Goal: Task Accomplishment & Management: Use online tool/utility

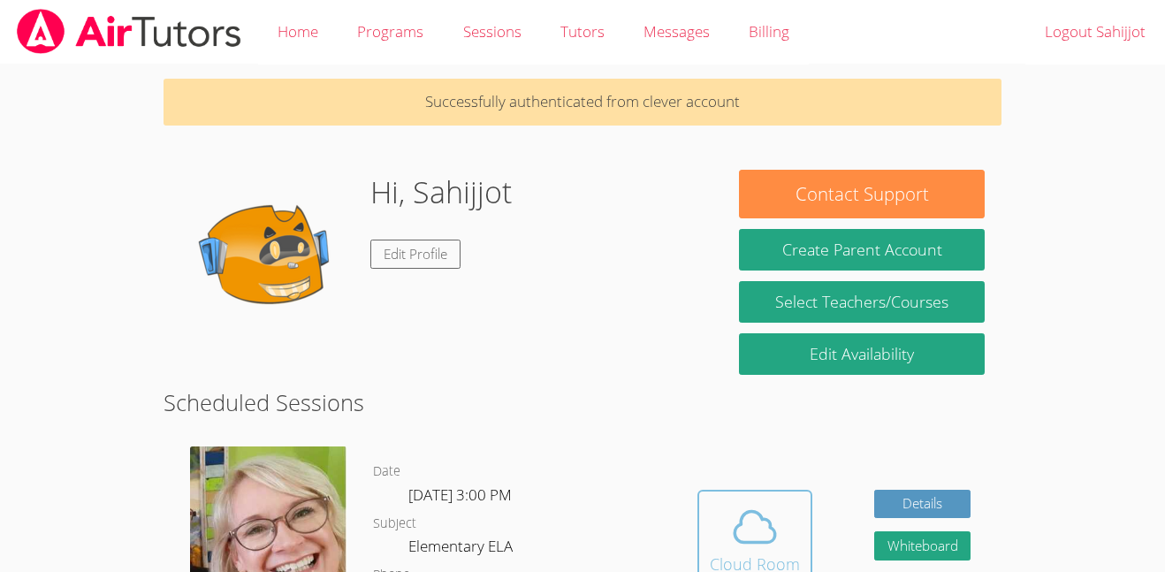
click at [737, 543] on icon at bounding box center [755, 527] width 50 height 50
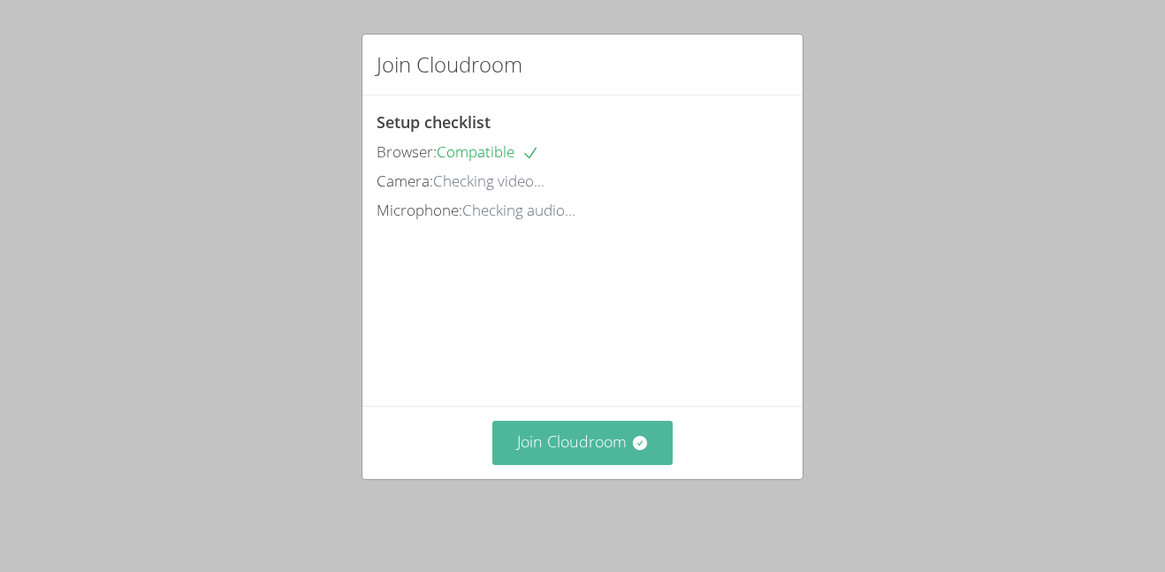
click at [618, 464] on button "Join Cloudroom" at bounding box center [582, 442] width 181 height 43
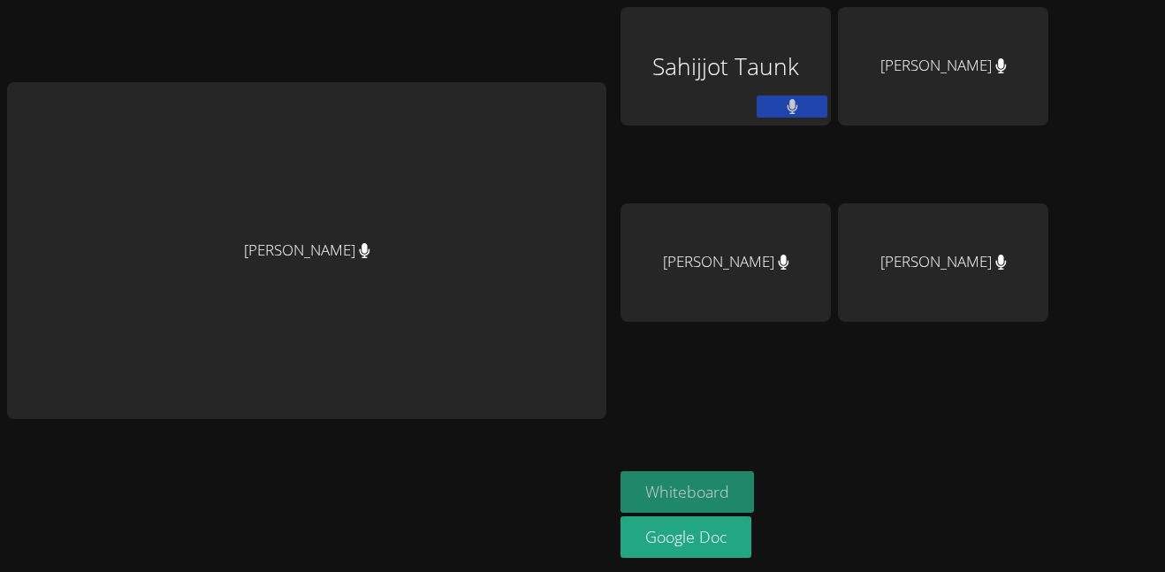
click at [659, 495] on button "Whiteboard" at bounding box center [688, 492] width 134 height 42
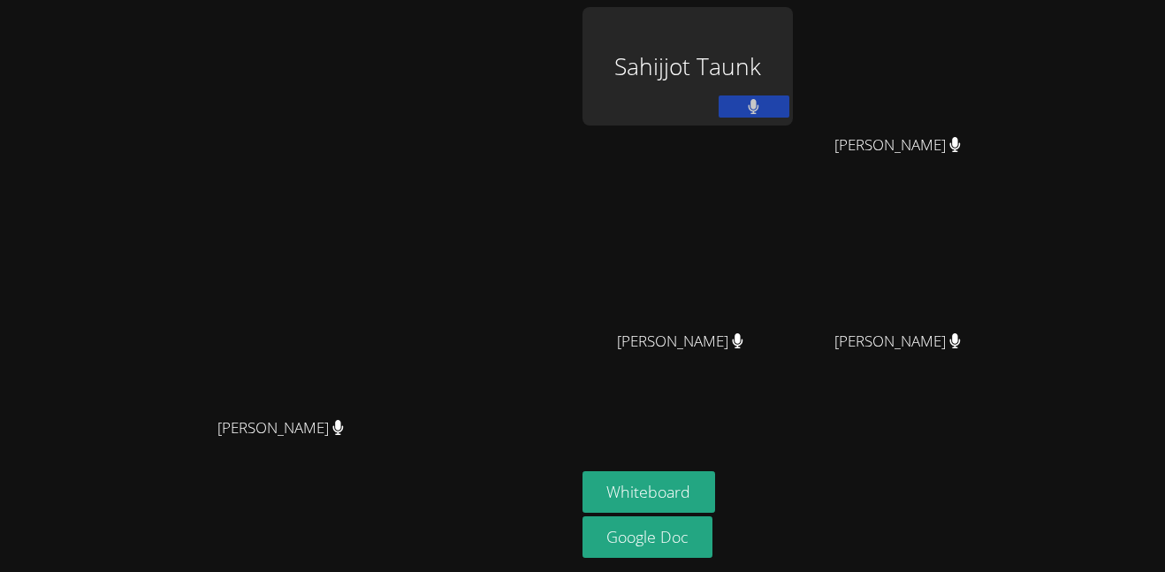
click at [155, 327] on video at bounding box center [287, 251] width 265 height 316
click at [420, 168] on video at bounding box center [287, 251] width 265 height 316
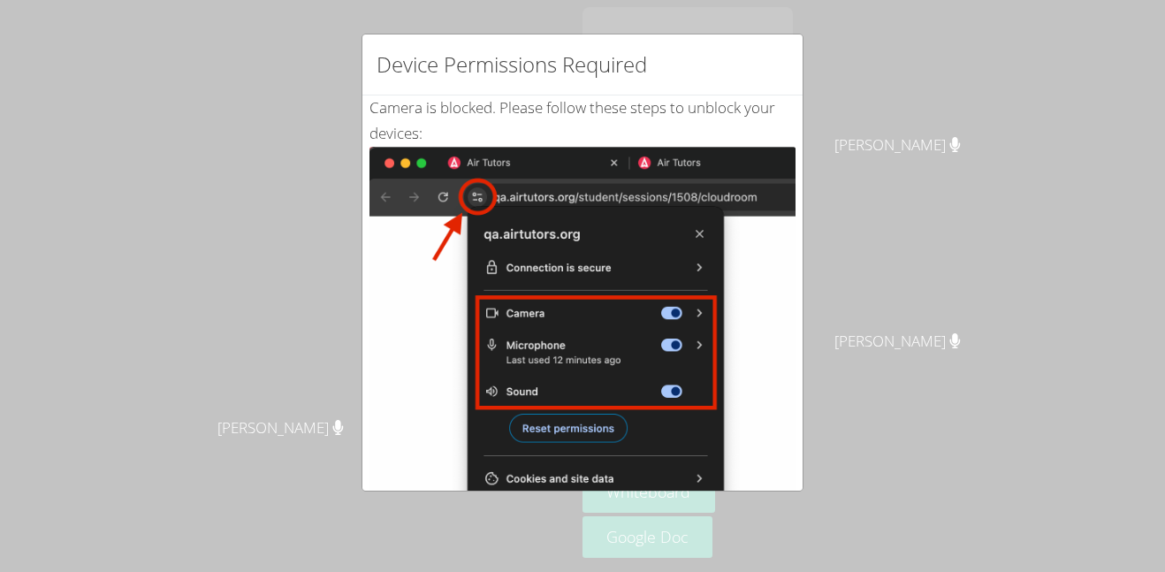
click at [280, 524] on div "Device Permissions Required Camera is blocked . Please follow these steps to un…" at bounding box center [582, 286] width 1165 height 572
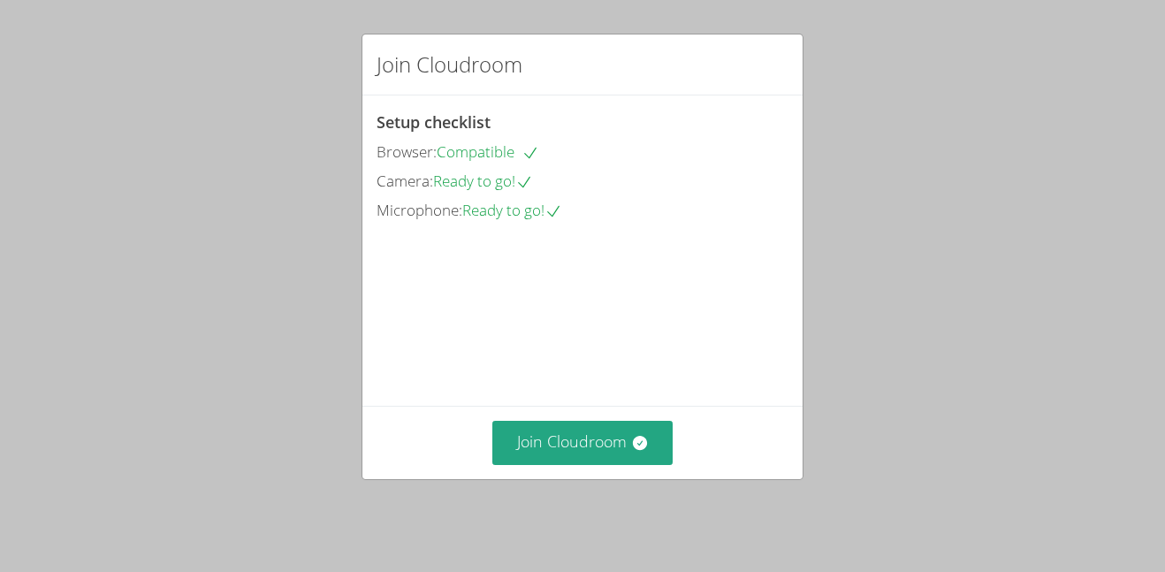
click at [632, 370] on video at bounding box center [509, 304] width 265 height 133
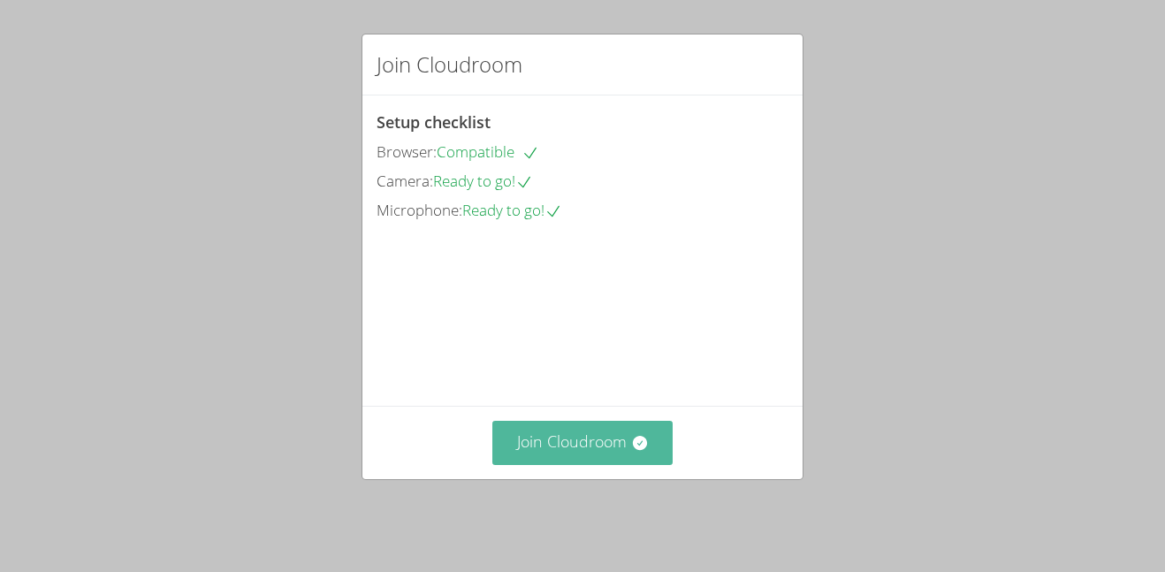
click at [625, 458] on button "Join Cloudroom" at bounding box center [582, 442] width 181 height 43
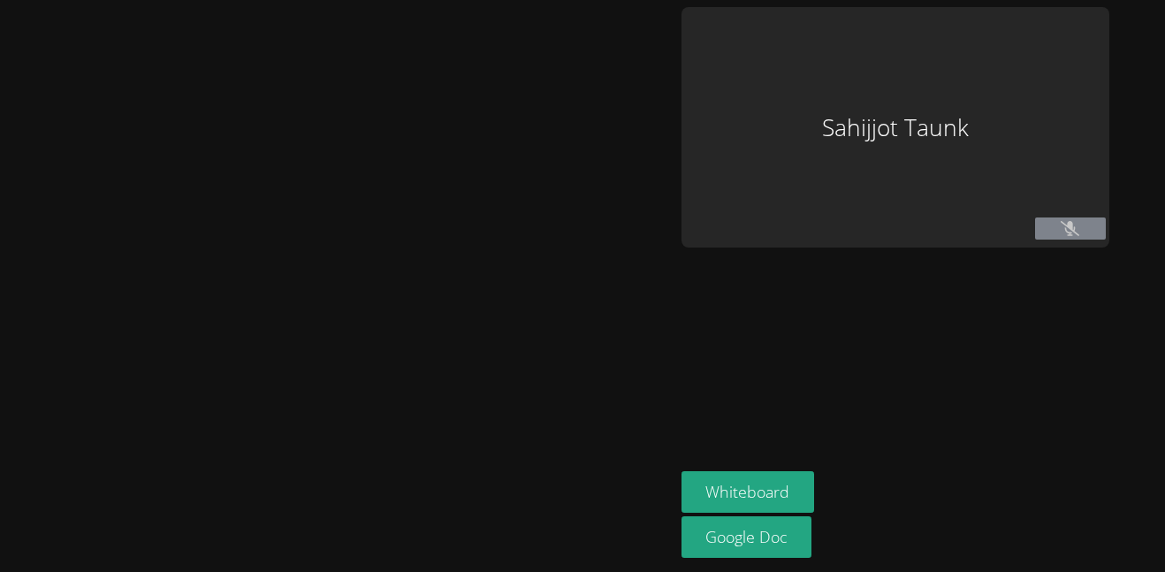
click at [625, 458] on div at bounding box center [337, 286] width 660 height 558
click at [752, 361] on aside "Sahijjot Taunk Whiteboard Google Doc" at bounding box center [896, 286] width 442 height 572
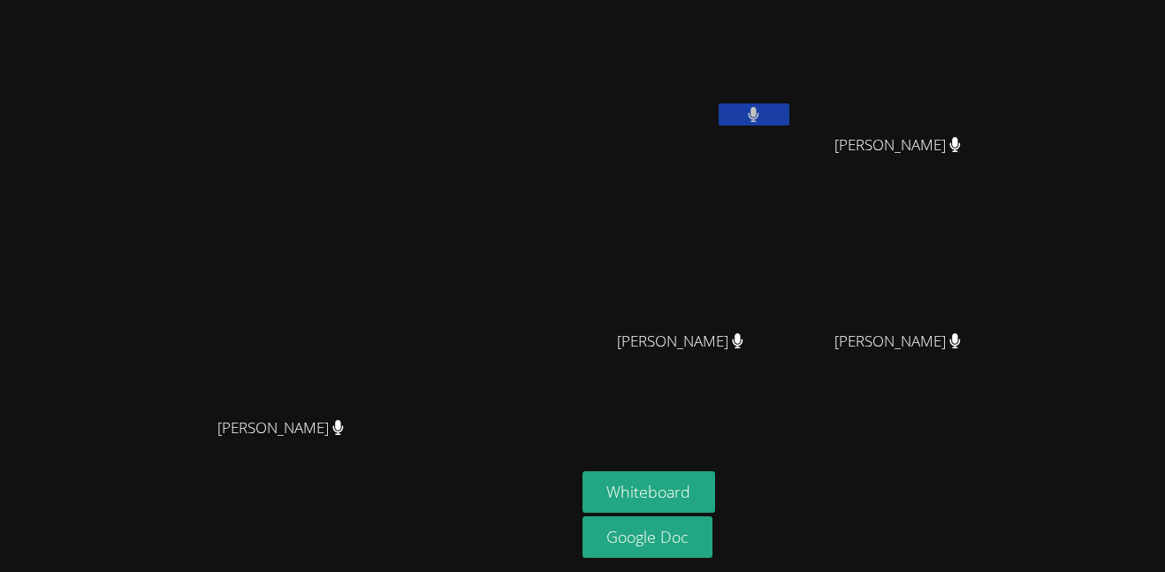
click at [793, 81] on video at bounding box center [688, 66] width 210 height 118
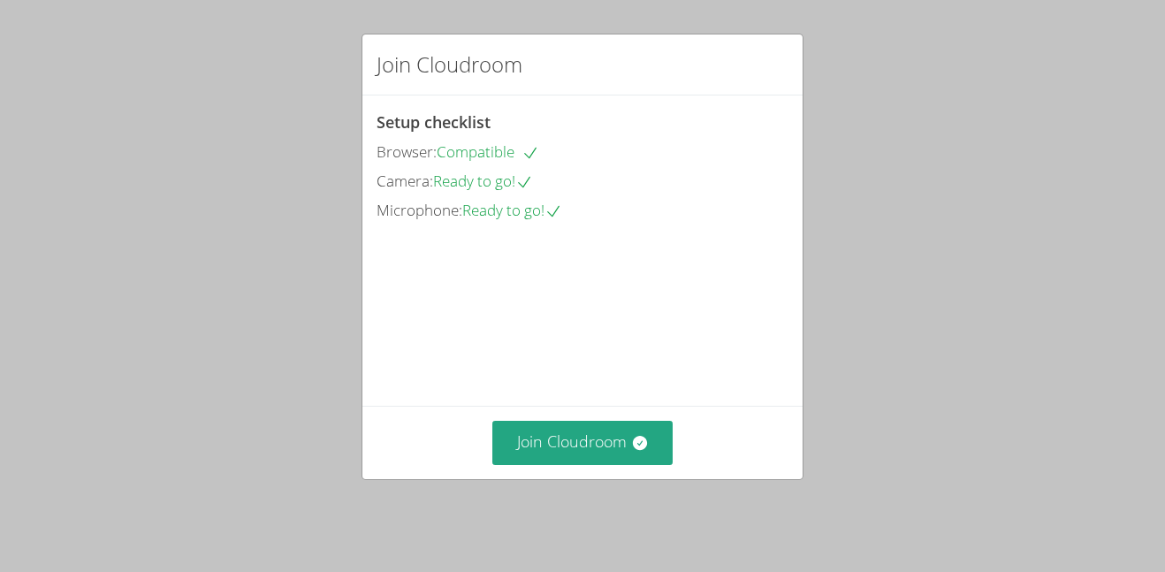
click at [641, 319] on video at bounding box center [509, 304] width 265 height 133
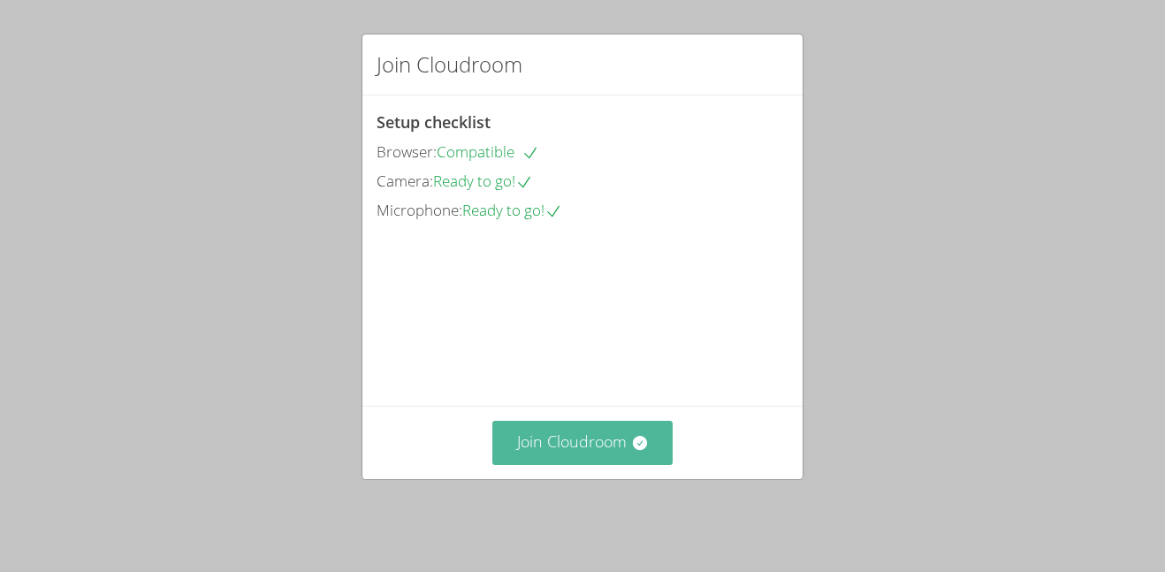
click at [556, 438] on button "Join Cloudroom" at bounding box center [582, 442] width 181 height 43
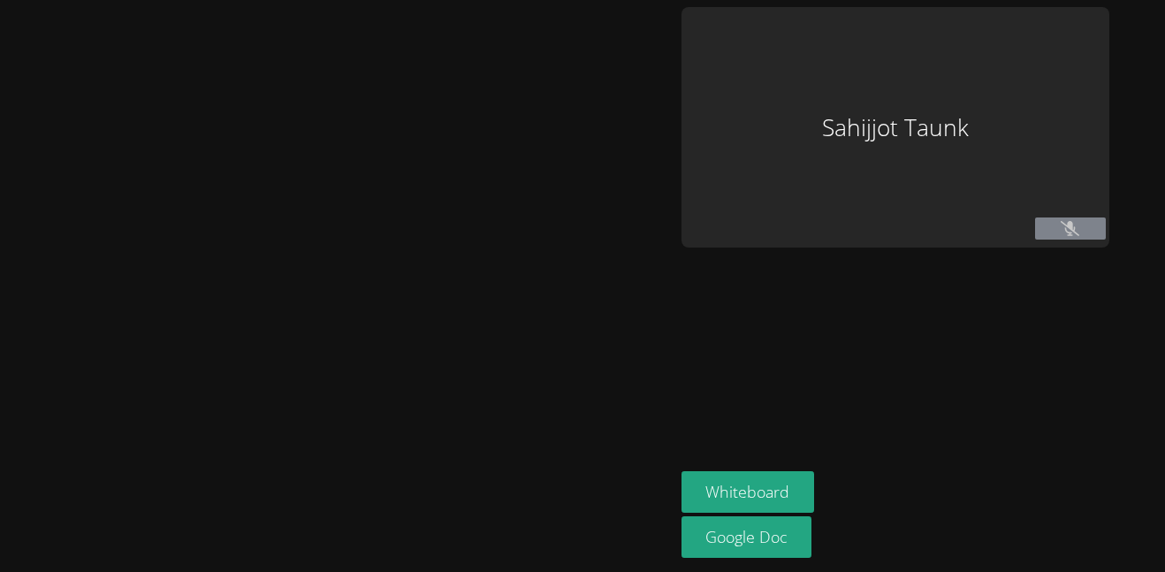
click at [556, 438] on div at bounding box center [337, 286] width 660 height 558
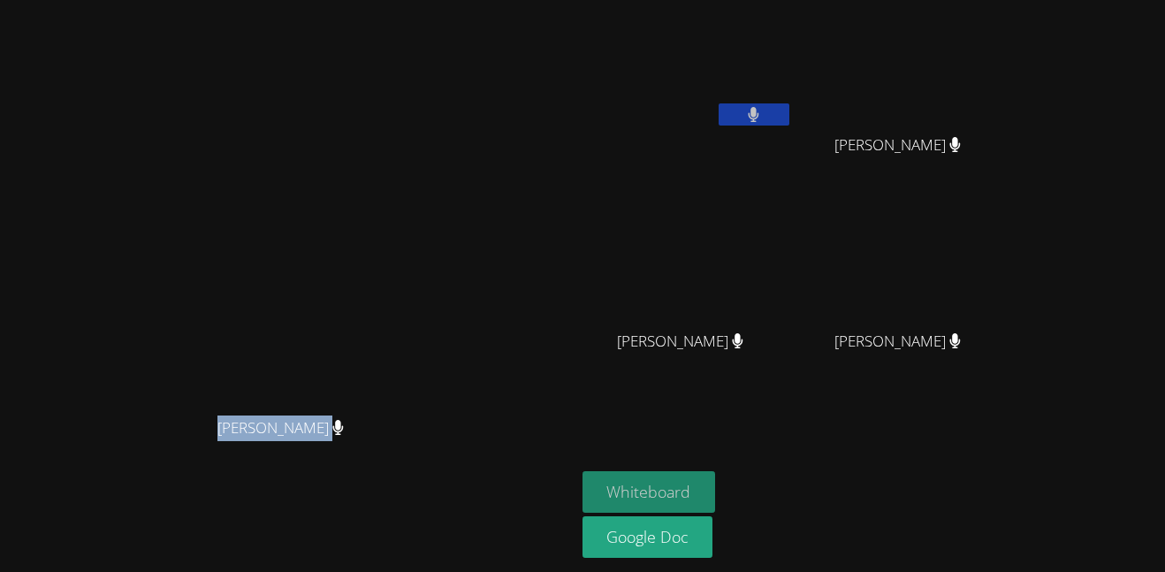
click at [716, 498] on button "Whiteboard" at bounding box center [650, 492] width 134 height 42
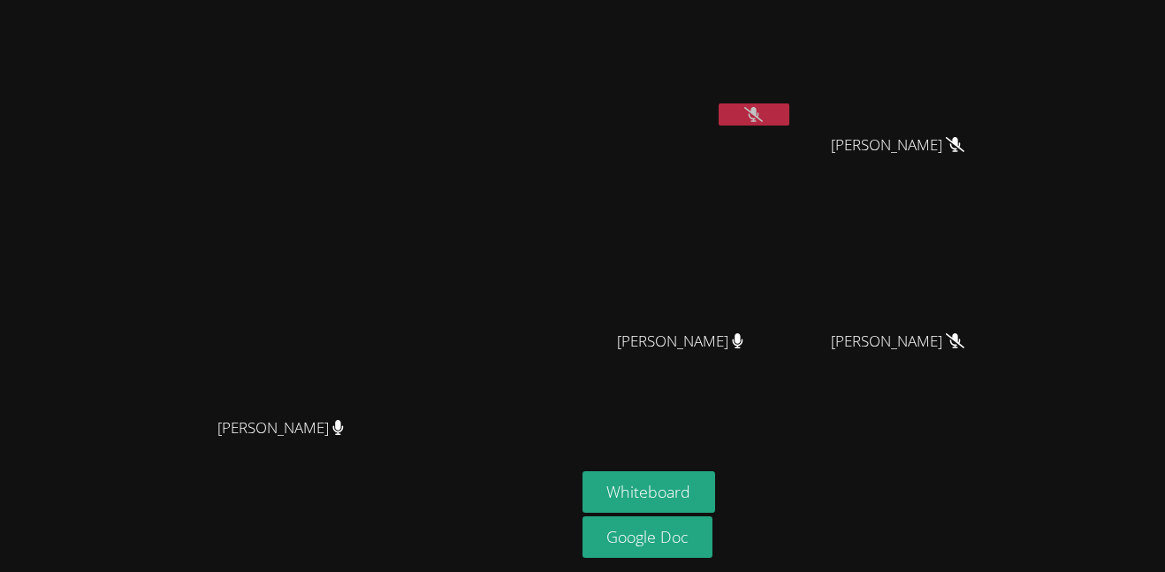
click at [1018, 303] on aside "Sahijjot Taunk Zylah Bustamante Zylah Bustamante Kainat Beekzad [PERSON_NAME] W…" at bounding box center [797, 286] width 442 height 572
click at [763, 113] on icon at bounding box center [753, 114] width 19 height 15
click at [793, 11] on video at bounding box center [688, 66] width 210 height 118
click at [793, 57] on video at bounding box center [688, 66] width 210 height 118
click at [793, 50] on video at bounding box center [688, 66] width 210 height 118
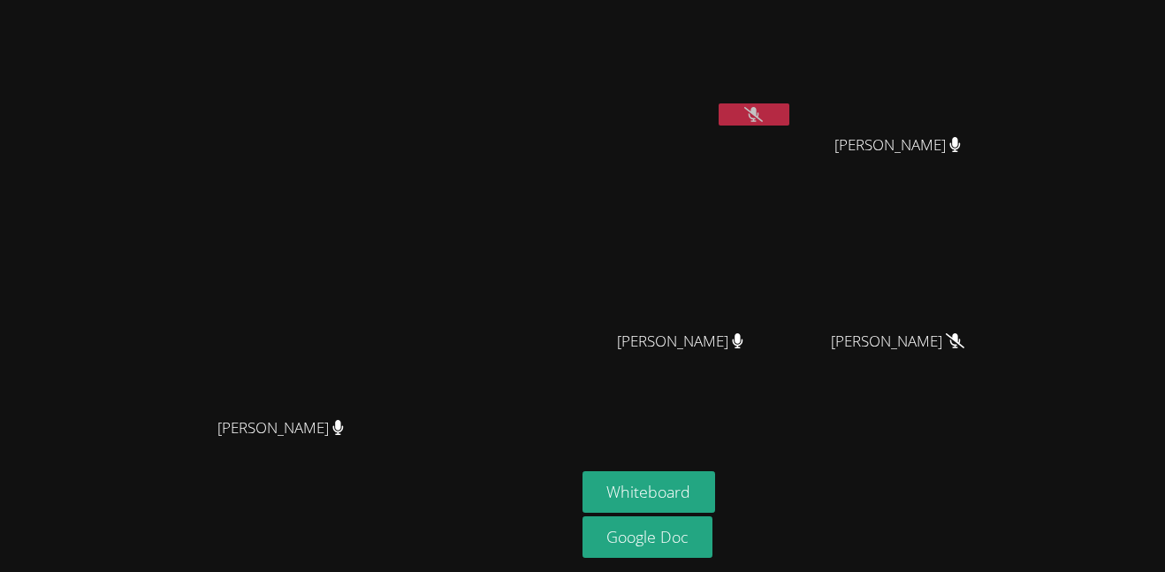
click at [793, 50] on video at bounding box center [688, 66] width 210 height 118
click at [561, 25] on div "[PERSON_NAME] [PERSON_NAME]" at bounding box center [287, 286] width 561 height 558
click at [793, 61] on video at bounding box center [688, 66] width 210 height 118
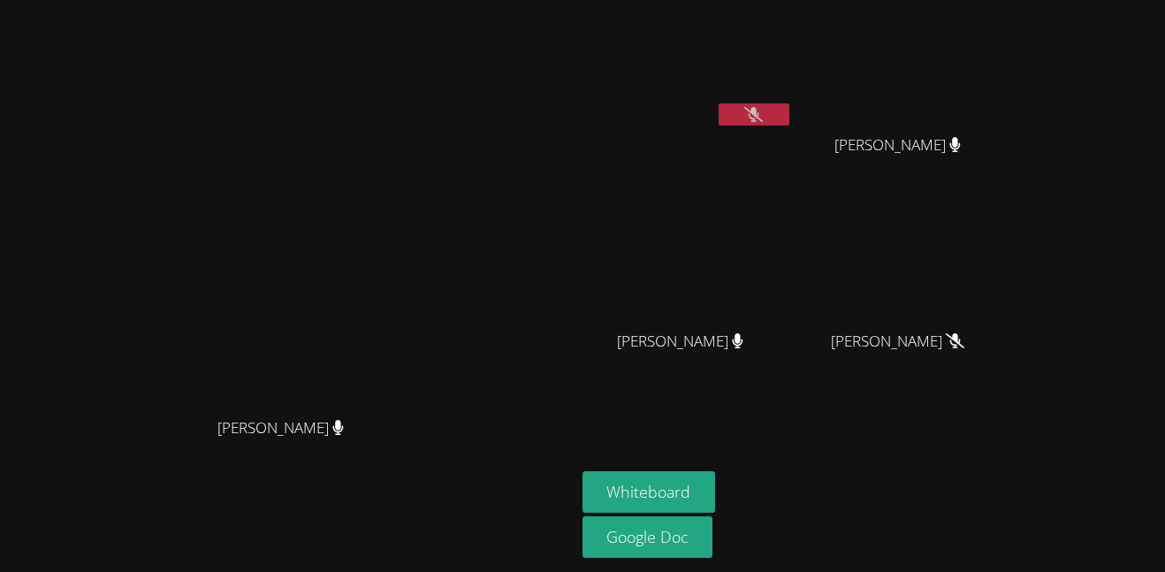
click at [793, 61] on video at bounding box center [688, 66] width 210 height 118
click at [793, 71] on video at bounding box center [688, 66] width 210 height 118
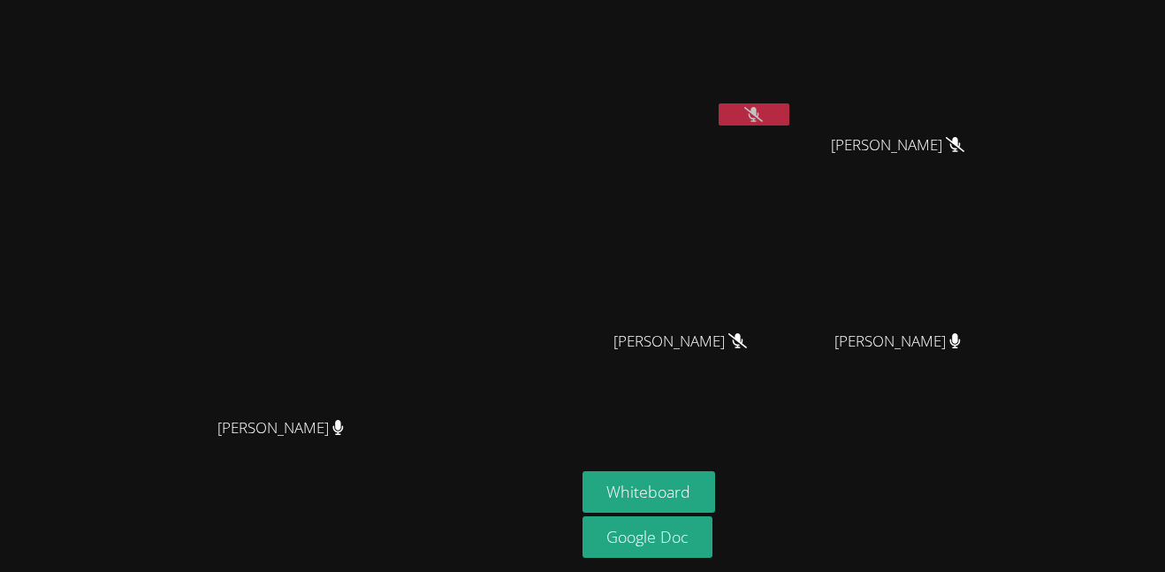
click at [793, 54] on video at bounding box center [688, 66] width 210 height 118
click at [543, 266] on div "[PERSON_NAME] [PERSON_NAME] Sahijjot Taunk Zylah Bustamante Zylah Bustamante Ka…" at bounding box center [582, 286] width 1165 height 572
